Goal: Complete application form

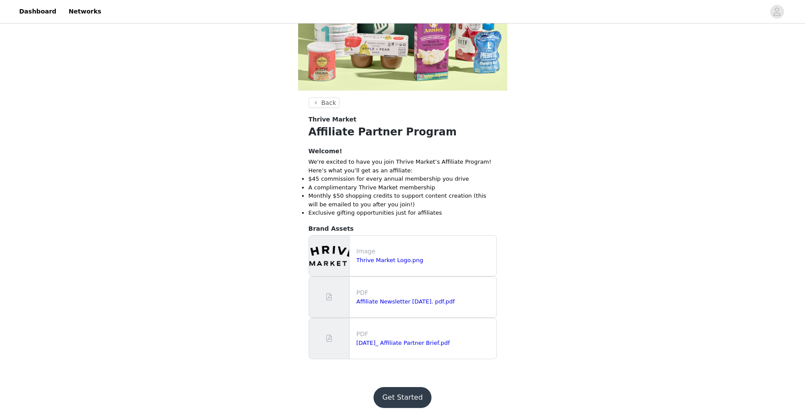
scroll to position [151, 0]
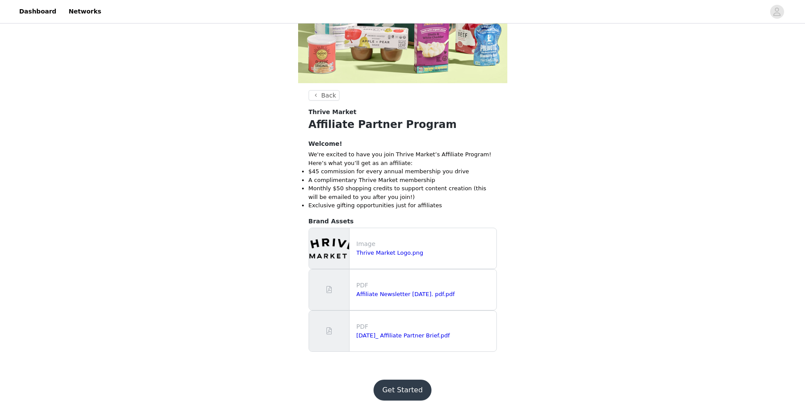
click at [398, 391] on button "Get Started" at bounding box center [402, 390] width 58 height 21
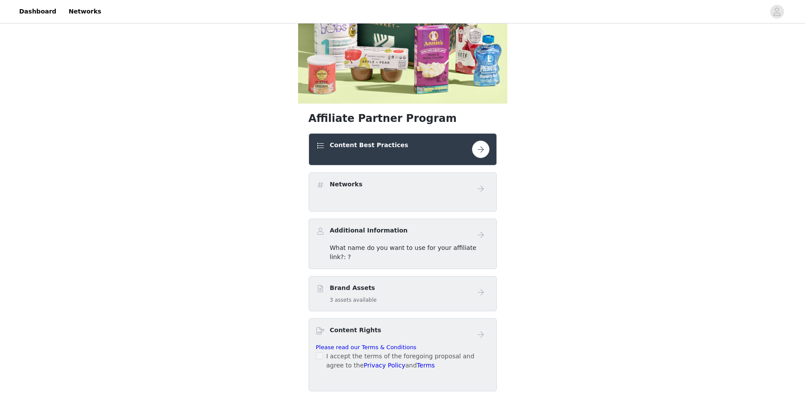
scroll to position [176, 0]
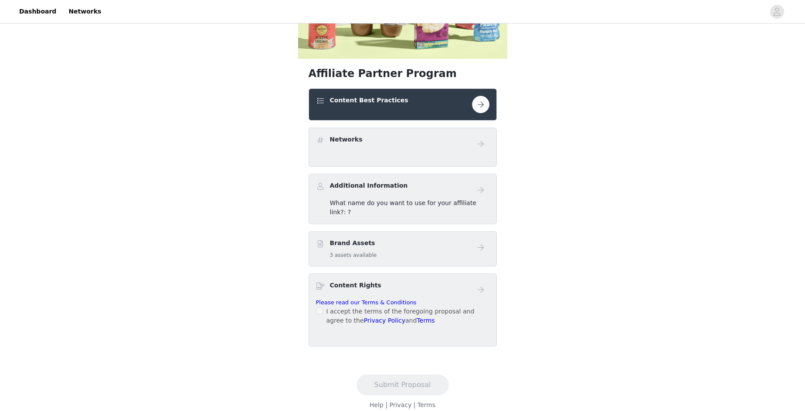
click at [409, 143] on div "Networks" at bounding box center [394, 141] width 156 height 13
click at [479, 106] on button "button" at bounding box center [480, 104] width 17 height 17
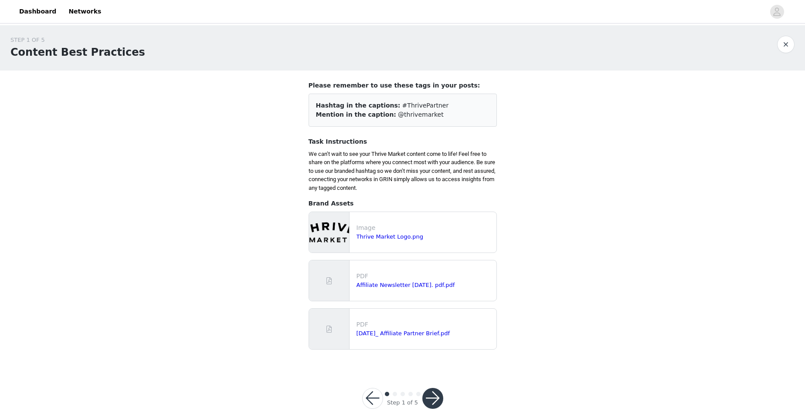
click at [430, 398] on button "button" at bounding box center [432, 398] width 21 height 21
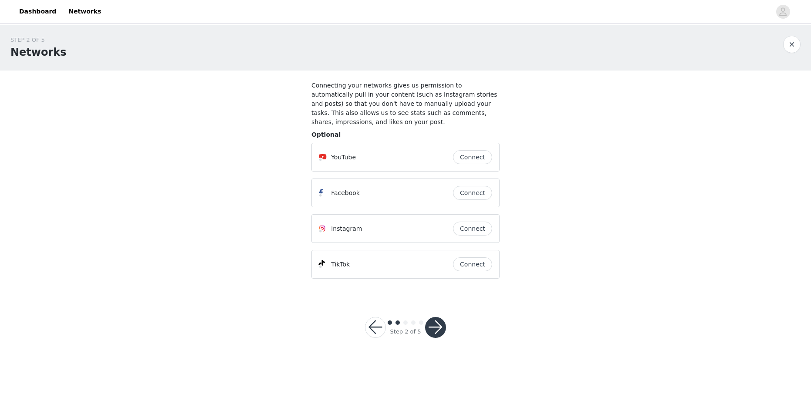
click at [431, 319] on button "button" at bounding box center [435, 327] width 21 height 21
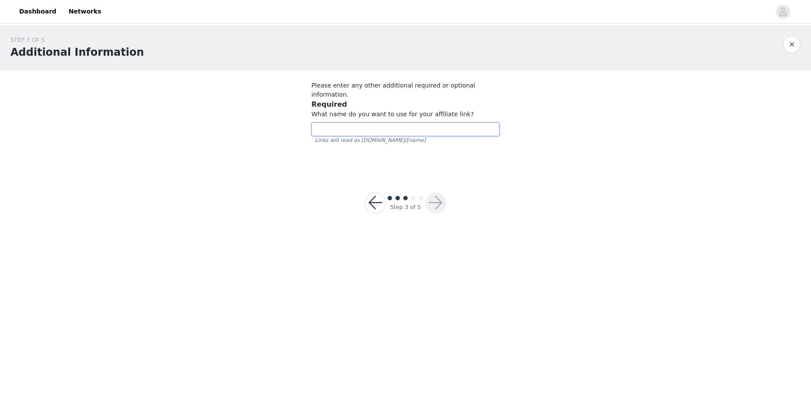
click at [456, 122] on input "text" at bounding box center [406, 129] width 188 height 14
type input "LoriWinslow"
click at [437, 194] on button "button" at bounding box center [435, 203] width 21 height 21
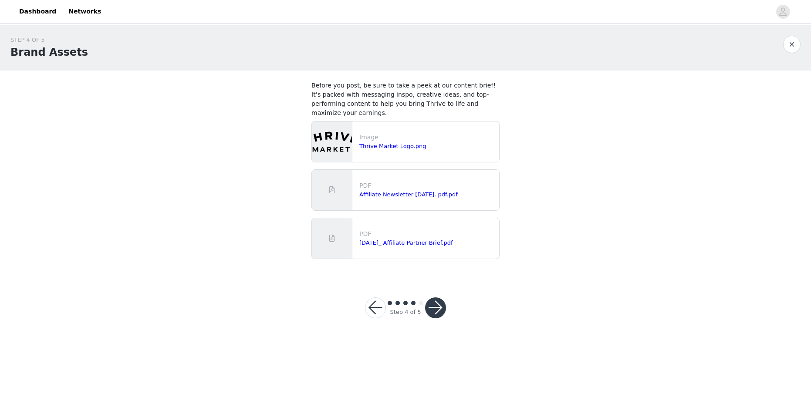
click at [436, 299] on button "button" at bounding box center [435, 308] width 21 height 21
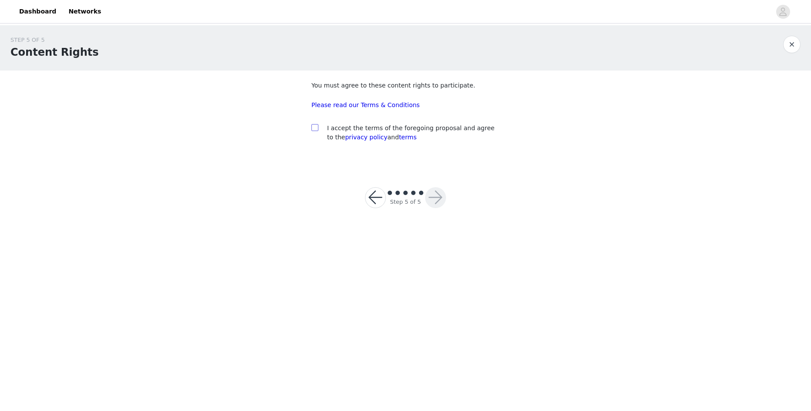
click at [312, 127] on input "checkbox" at bounding box center [315, 127] width 6 height 6
checkbox input "true"
click at [436, 196] on button "button" at bounding box center [435, 197] width 21 height 21
